Goal: Find specific page/section: Find specific page/section

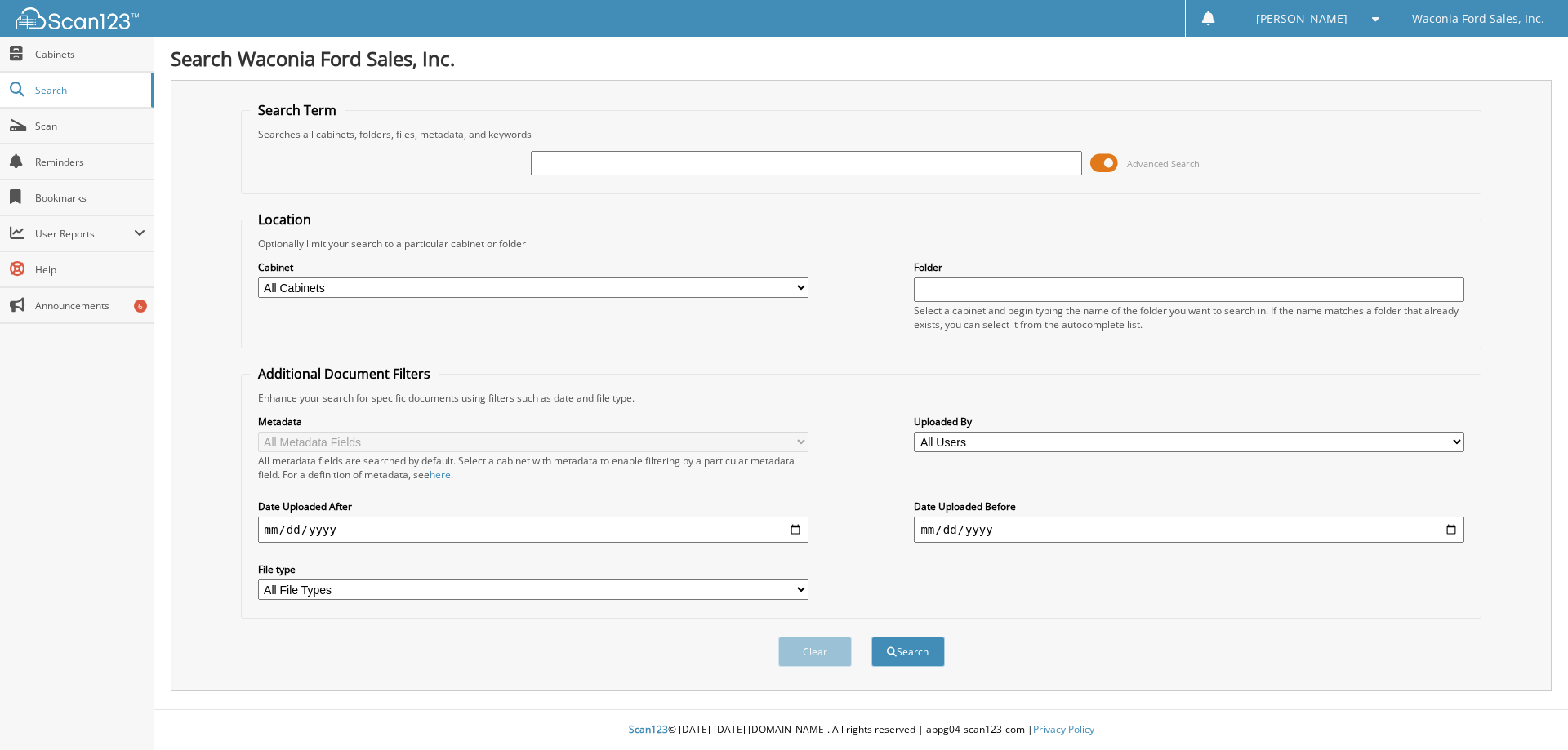
click at [703, 162] on input "text" at bounding box center [805, 163] width 550 height 25
type input "a16017"
click at [871, 636] on button "Search" at bounding box center [908, 651] width 74 height 30
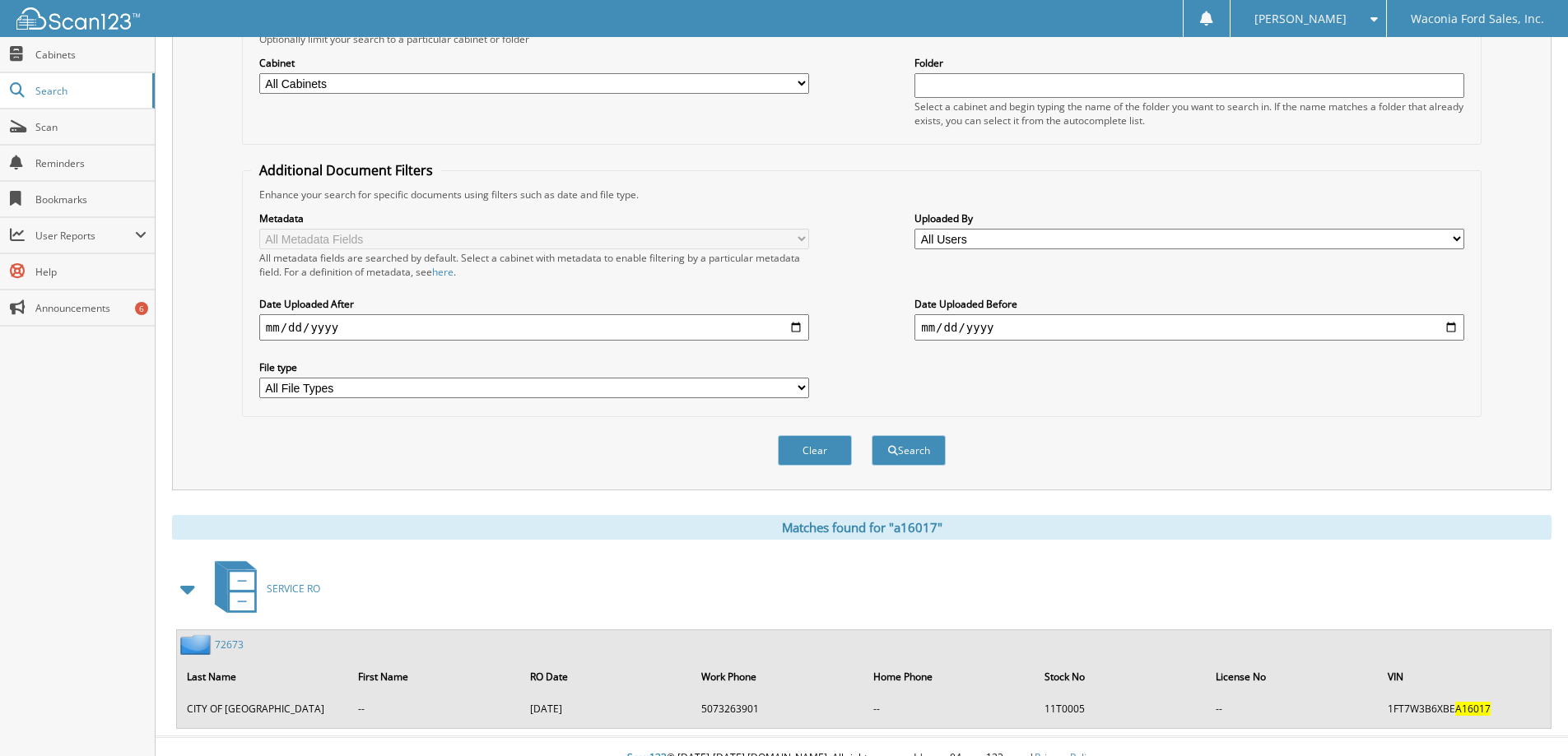
scroll to position [230, 0]
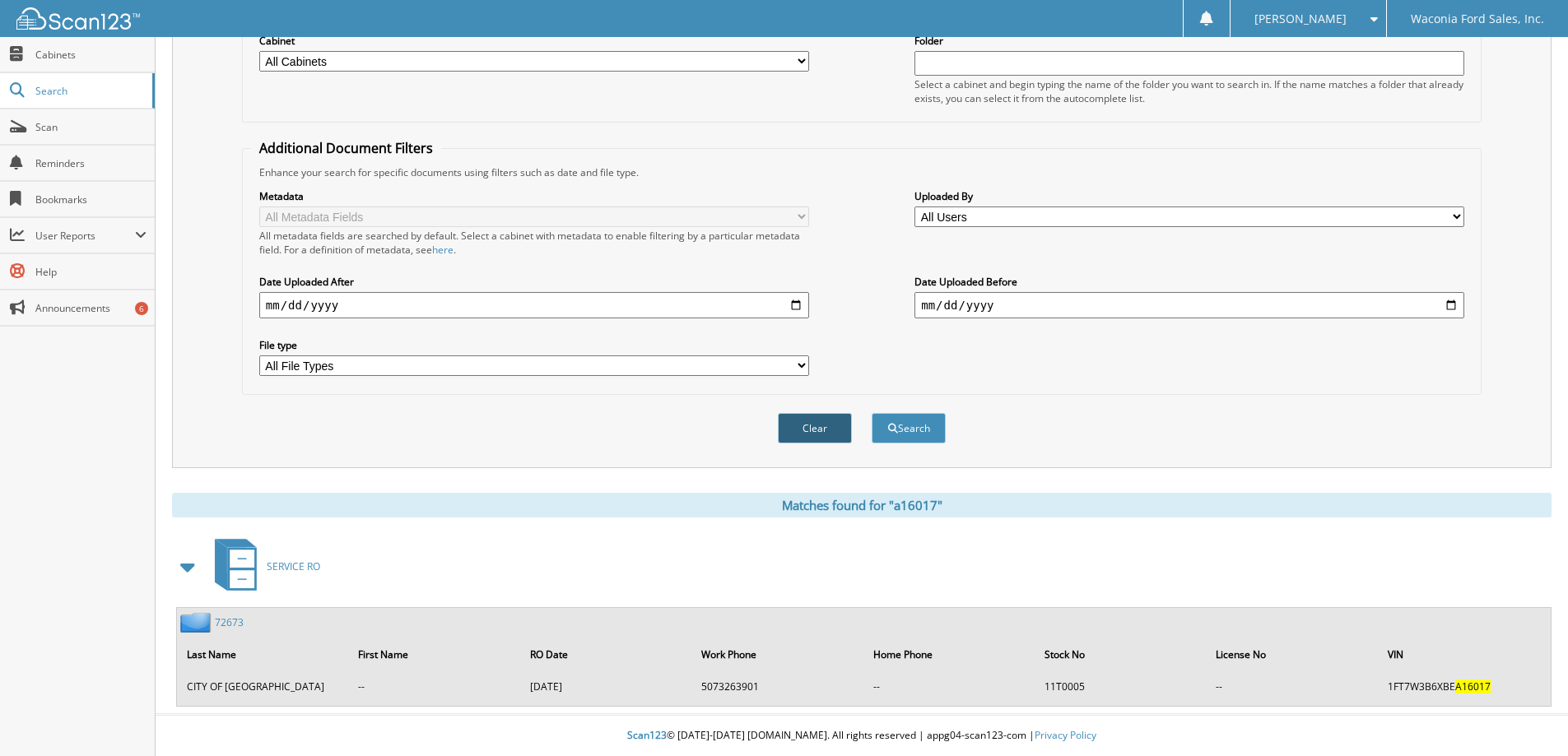
click at [808, 430] on button "Clear" at bounding box center [815, 427] width 74 height 30
